Goal: Entertainment & Leisure: Consume media (video, audio)

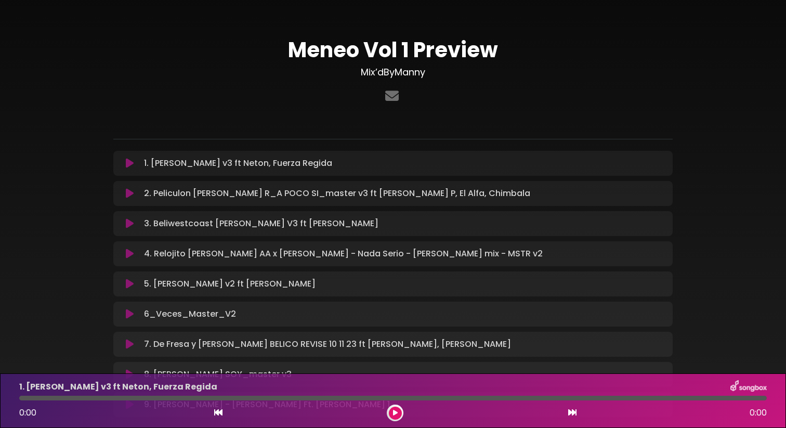
click at [127, 164] on icon at bounding box center [130, 163] width 8 height 10
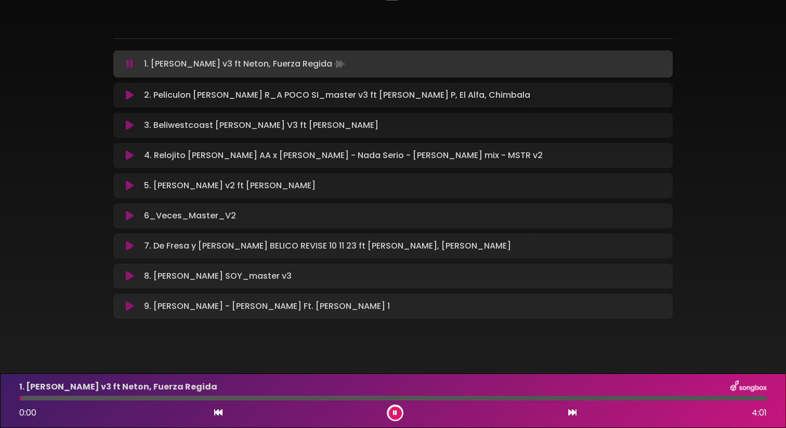
scroll to position [101, 0]
click at [135, 305] on button at bounding box center [130, 306] width 20 height 10
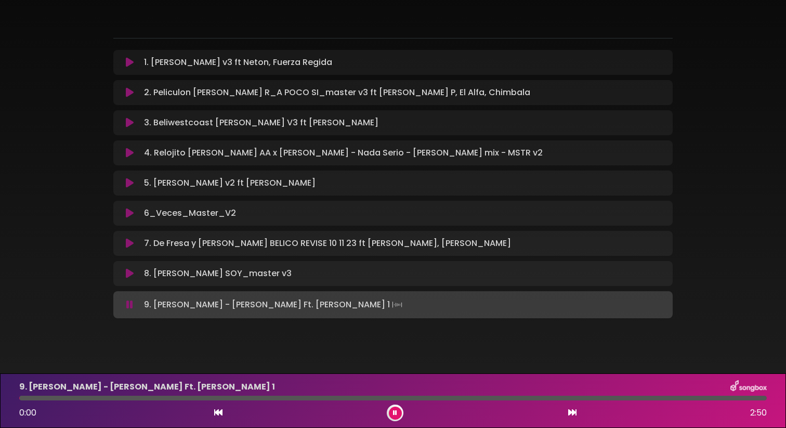
drag, startPoint x: 29, startPoint y: 399, endPoint x: 11, endPoint y: 399, distance: 17.7
click at [11, 399] on div "9. [PERSON_NAME] - [PERSON_NAME] Ft. [PERSON_NAME] 1 0:00 2:50" at bounding box center [393, 400] width 786 height 55
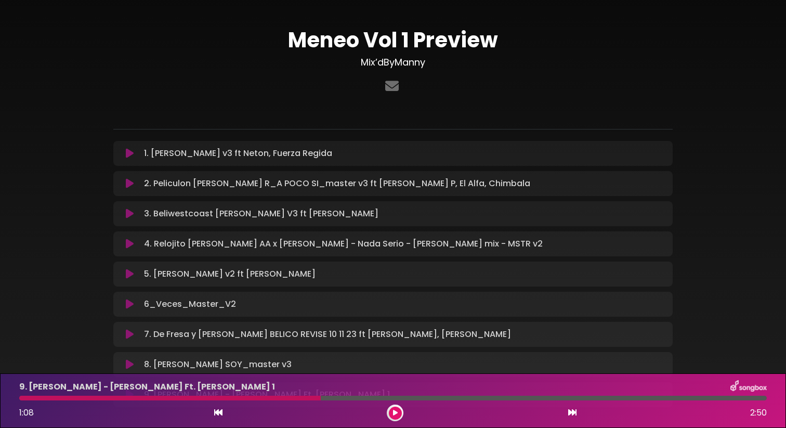
scroll to position [4, 0]
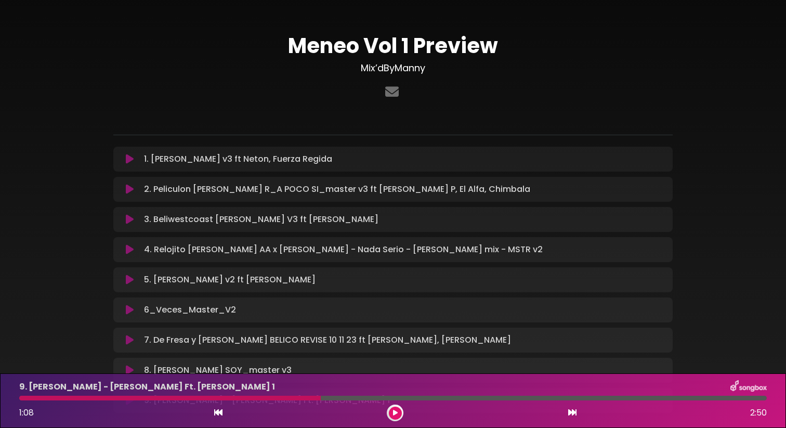
click at [133, 191] on icon at bounding box center [130, 189] width 8 height 10
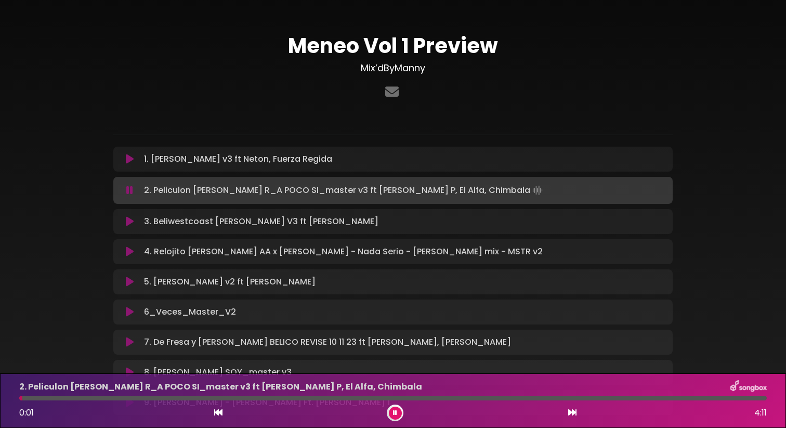
click at [132, 191] on icon at bounding box center [129, 190] width 7 height 10
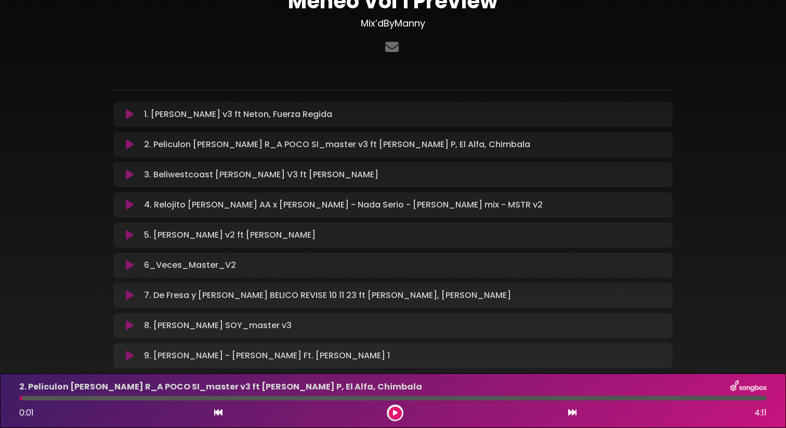
scroll to position [54, 0]
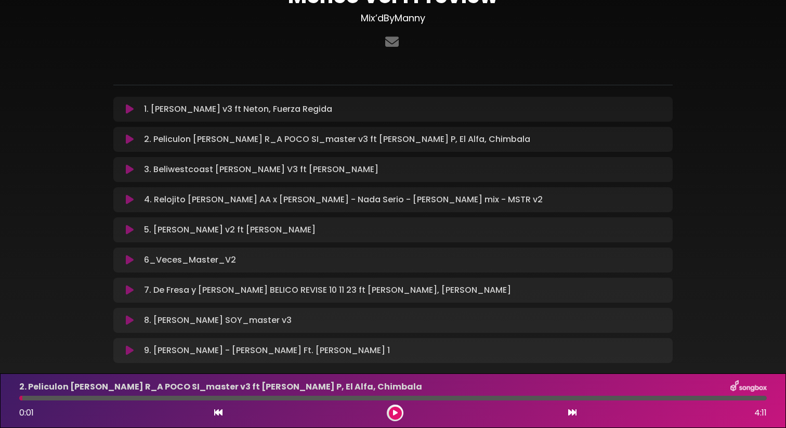
click at [416, 200] on p "4. Relojito [PERSON_NAME] AA x [PERSON_NAME] - Nada Serio - [PERSON_NAME] mix -…" at bounding box center [343, 199] width 399 height 12
click at [131, 200] on icon at bounding box center [130, 198] width 8 height 10
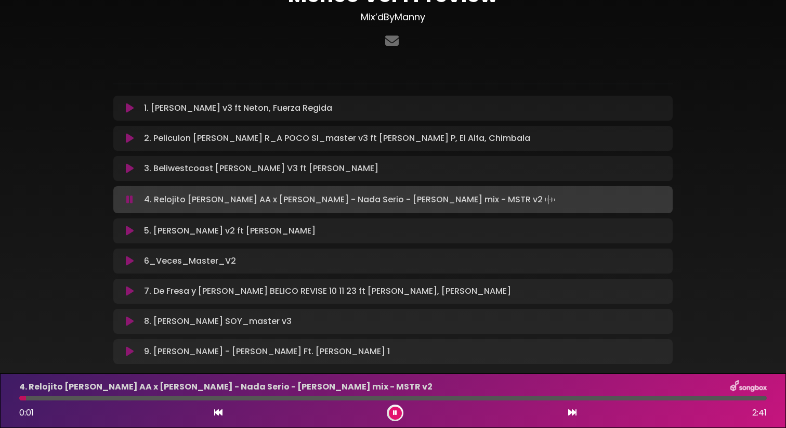
click at [396, 411] on icon at bounding box center [395, 413] width 4 height 6
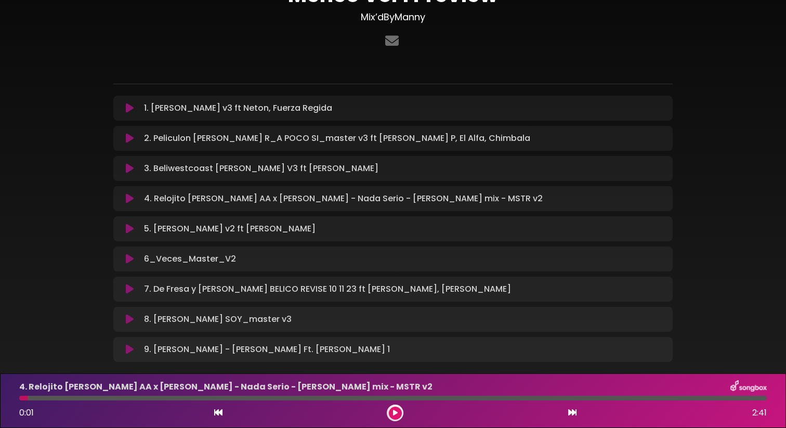
click at [205, 143] on p "2. Peliculon [PERSON_NAME] R_A POCO SI_master v3 ft [PERSON_NAME] de La P, El A…" at bounding box center [337, 138] width 386 height 12
click at [126, 137] on icon at bounding box center [130, 138] width 8 height 10
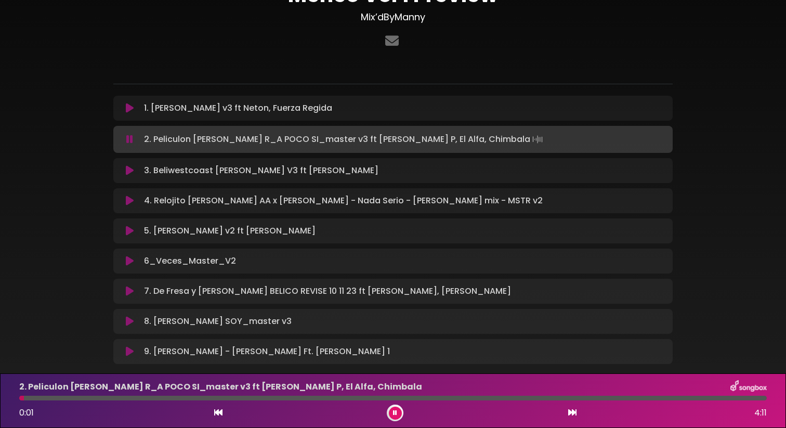
click at [398, 414] on button at bounding box center [395, 413] width 13 height 13
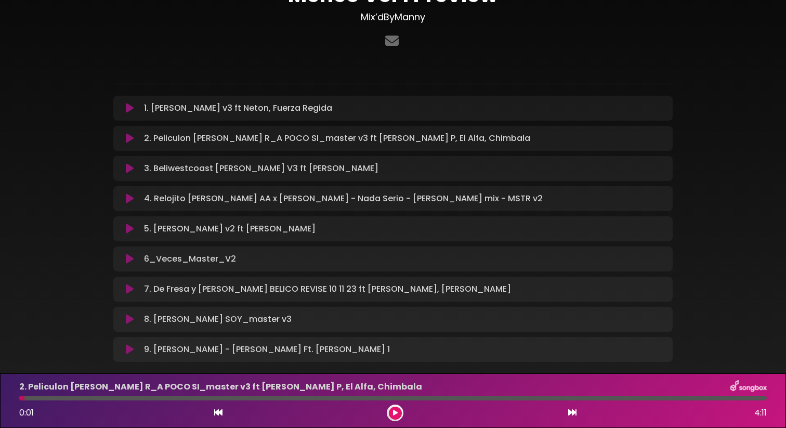
click at [127, 228] on icon at bounding box center [130, 229] width 8 height 10
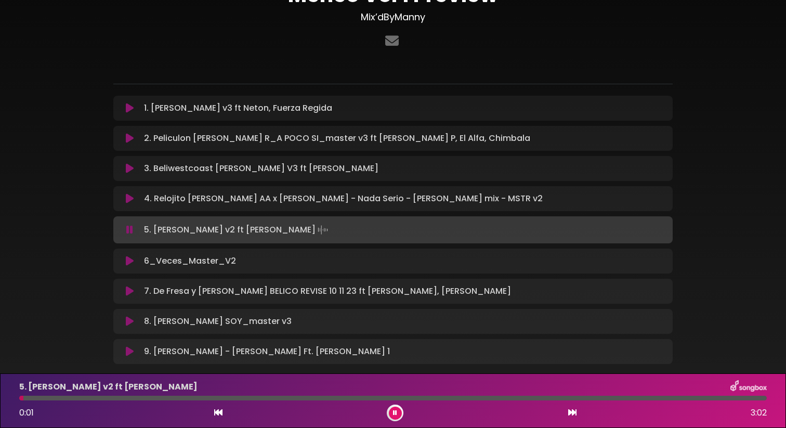
click at [128, 228] on icon at bounding box center [129, 230] width 7 height 10
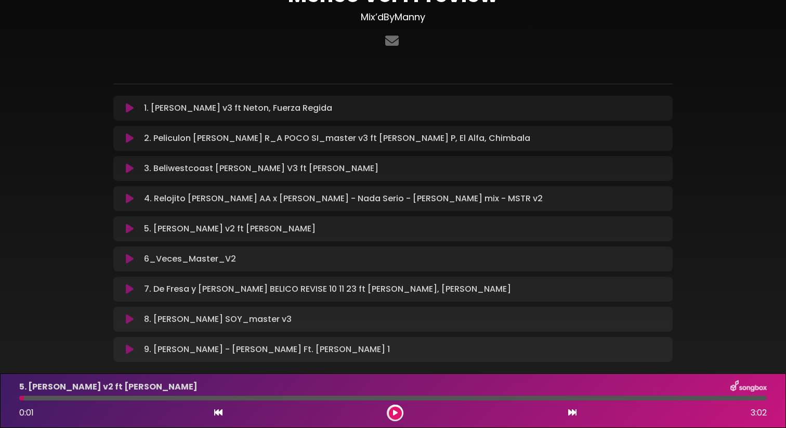
click at [126, 258] on icon at bounding box center [130, 259] width 8 height 10
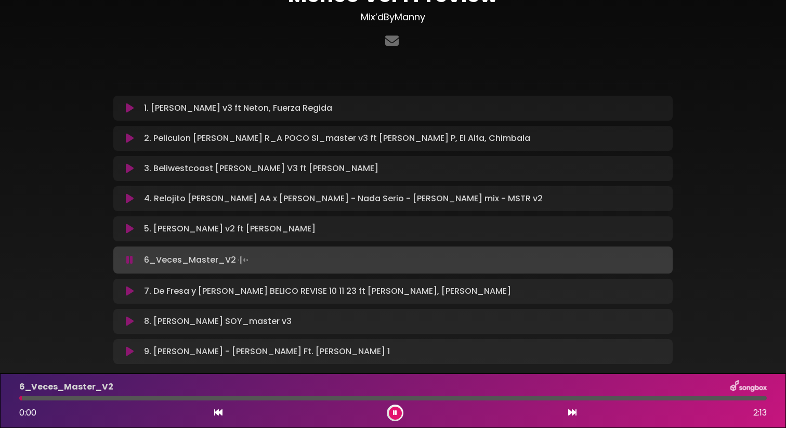
click at [126, 258] on icon at bounding box center [129, 260] width 7 height 10
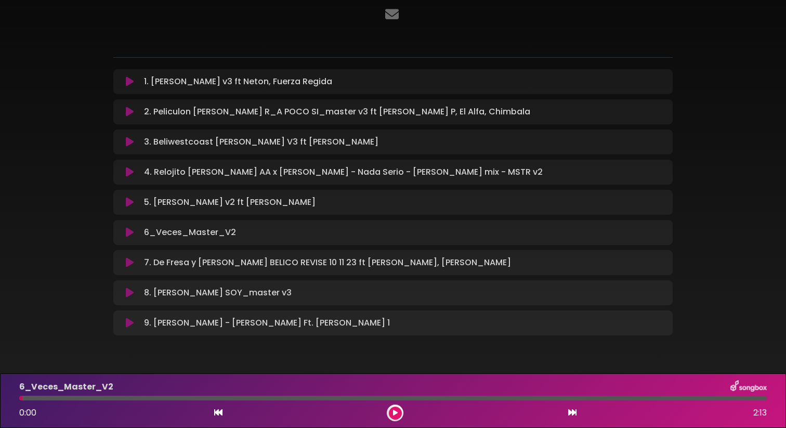
scroll to position [110, 0]
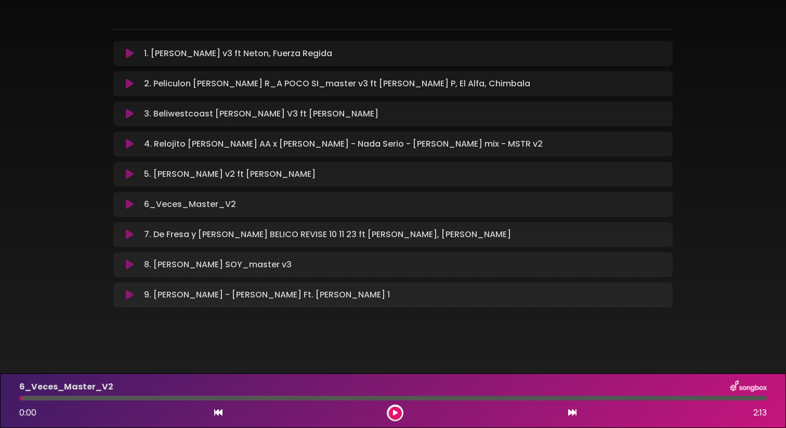
click at [129, 235] on icon at bounding box center [130, 234] width 8 height 10
click at [395, 416] on button at bounding box center [395, 413] width 13 height 13
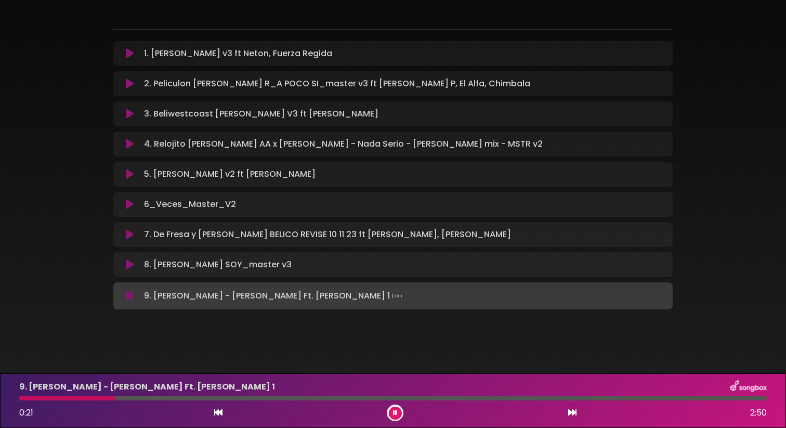
click at [128, 231] on icon at bounding box center [130, 234] width 8 height 10
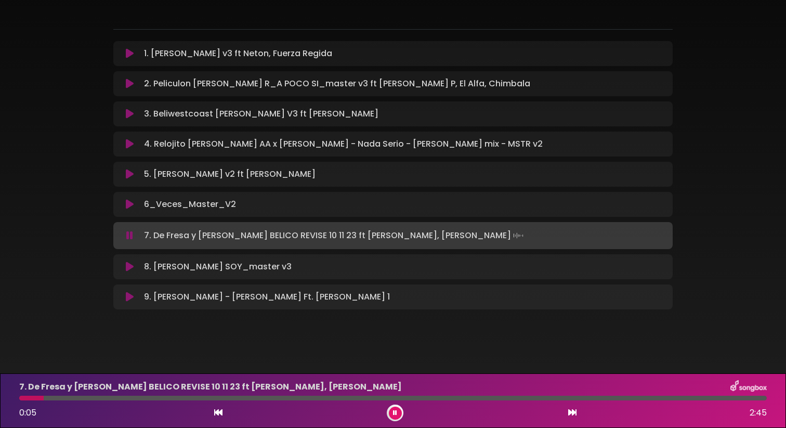
click at [128, 114] on icon at bounding box center [130, 114] width 8 height 10
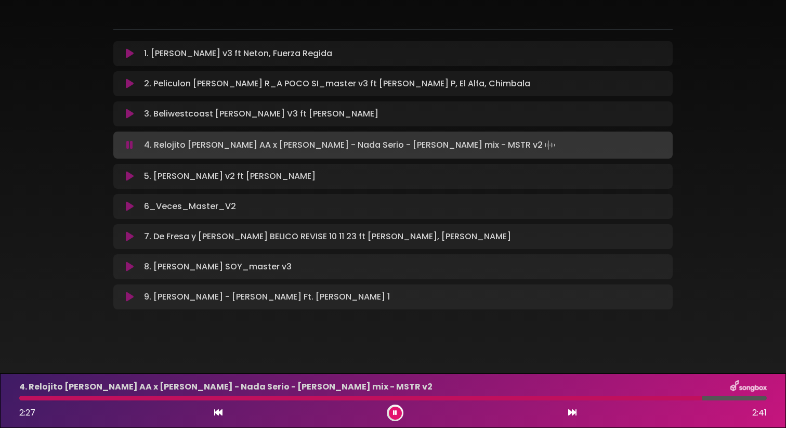
click at [23, 397] on div at bounding box center [360, 398] width 683 height 5
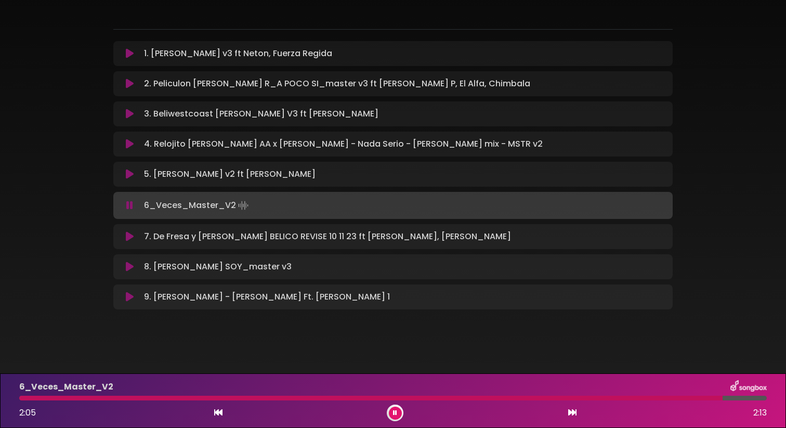
click at [131, 111] on icon at bounding box center [130, 114] width 8 height 10
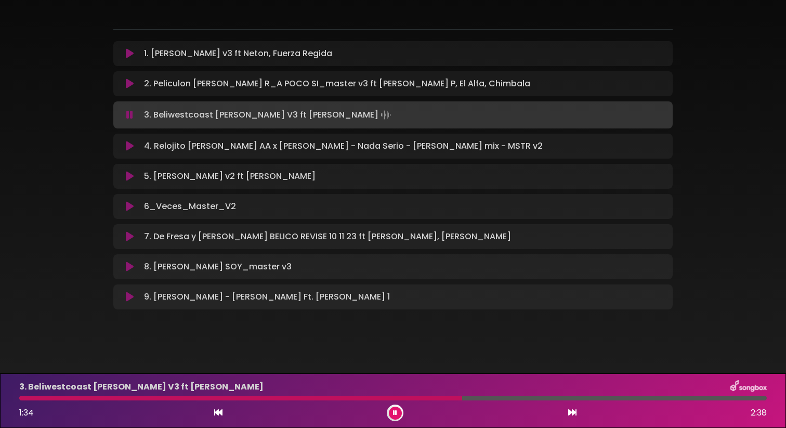
click at [126, 203] on icon at bounding box center [130, 206] width 8 height 10
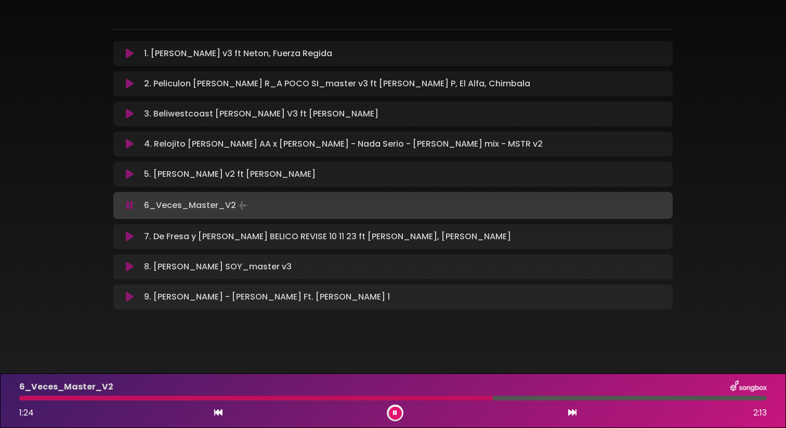
click at [132, 176] on icon at bounding box center [130, 174] width 8 height 10
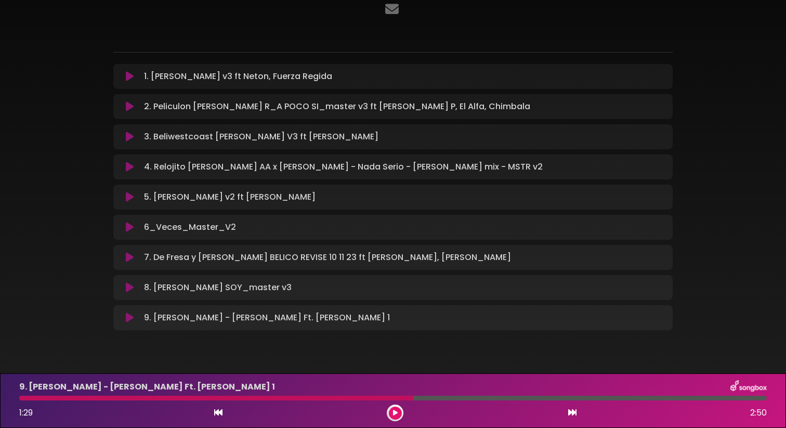
scroll to position [89, 0]
